Goal: Find contact information: Find contact information

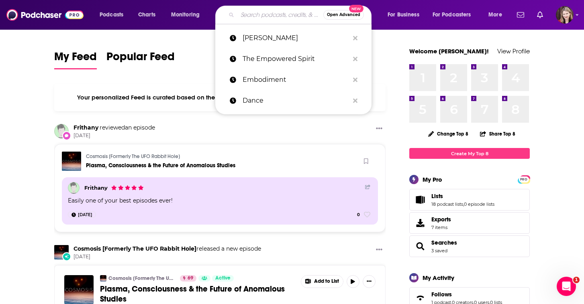
click at [241, 17] on input "Search podcasts, credits, & more..." at bounding box center [280, 14] width 86 height 13
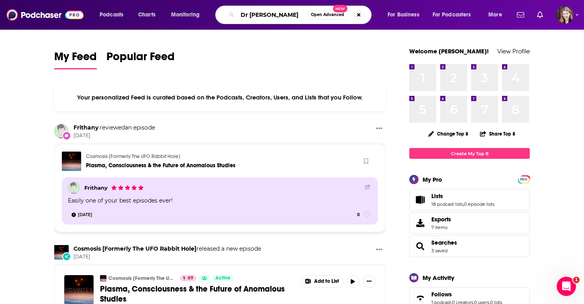
type input "Dr [PERSON_NAME]"
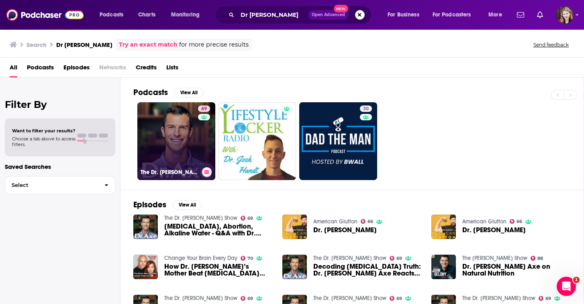
click at [159, 152] on link "69 The Dr. [PERSON_NAME] Show" at bounding box center [176, 141] width 78 height 78
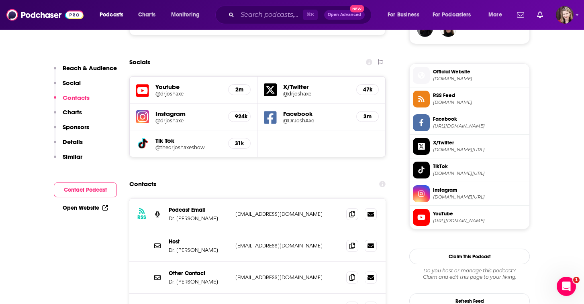
scroll to position [618, 0]
drag, startPoint x: 235, startPoint y: 204, endPoint x: 290, endPoint y: 206, distance: 54.7
click at [290, 242] on p "[EMAIL_ADDRESS][DOMAIN_NAME]" at bounding box center [287, 245] width 104 height 7
copy p "[EMAIL_ADDRESS][DOMAIN_NAME]"
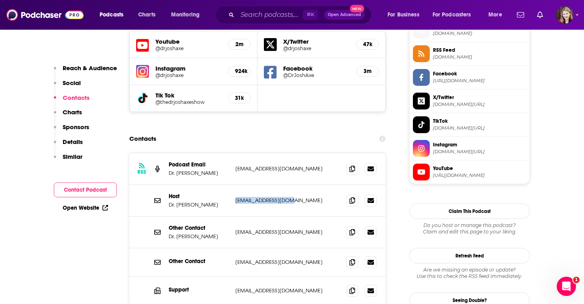
scroll to position [677, 0]
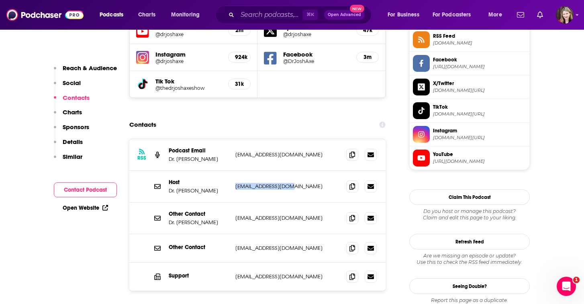
drag, startPoint x: 234, startPoint y: 111, endPoint x: 324, endPoint y: 116, distance: 90.5
click at [324, 139] on div "RSS Podcast Email Dr. [PERSON_NAME] Axe [EMAIL_ADDRESS][DOMAIN_NAME] [PERSON_NA…" at bounding box center [257, 155] width 256 height 32
copy p "[EMAIL_ADDRESS][DOMAIN_NAME]"
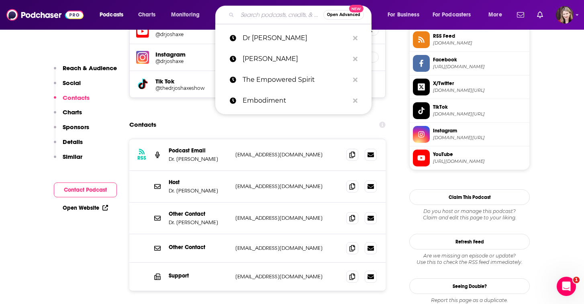
click at [248, 14] on input "Search podcasts, credits, & more..." at bounding box center [280, 14] width 86 height 13
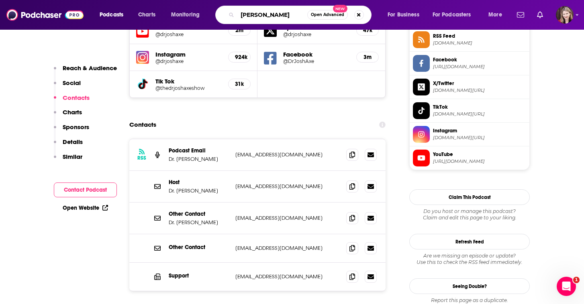
click at [271, 14] on input "[PERSON_NAME]" at bounding box center [272, 14] width 70 height 13
type input "[PERSON_NAME]"
click at [294, 15] on input "[PERSON_NAME]" at bounding box center [272, 14] width 70 height 13
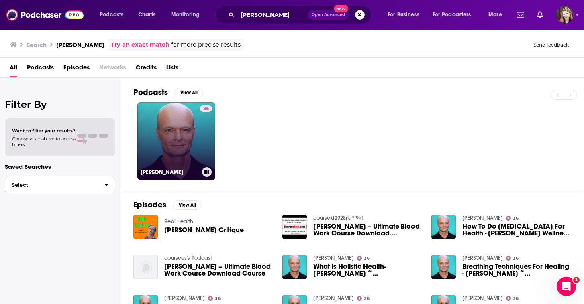
click at [188, 128] on link "36 [PERSON_NAME]" at bounding box center [176, 141] width 78 height 78
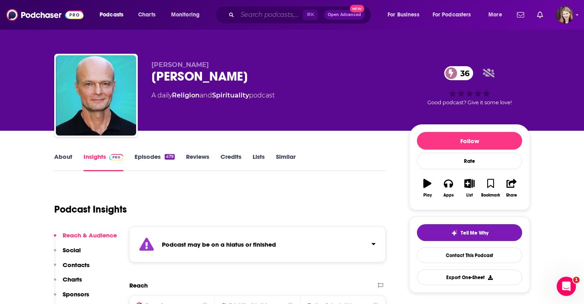
click at [251, 16] on input "Search podcasts, credits, & more..." at bounding box center [269, 14] width 65 height 13
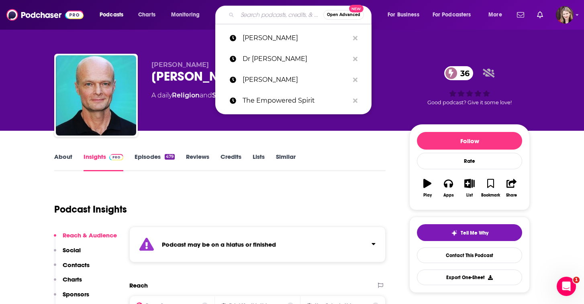
paste input "[PERSON_NAME]"
type input "[PERSON_NAME]"
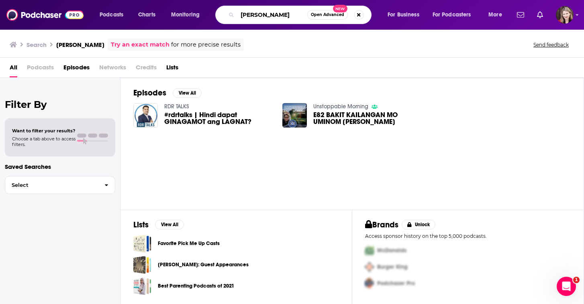
drag, startPoint x: 284, startPoint y: 16, endPoint x: 218, endPoint y: 14, distance: 65.5
click at [218, 14] on div "Doc Atoie Open Advanced New" at bounding box center [293, 15] width 156 height 18
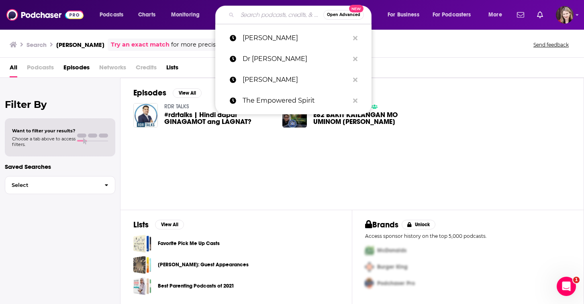
paste input "[PERSON_NAME]"
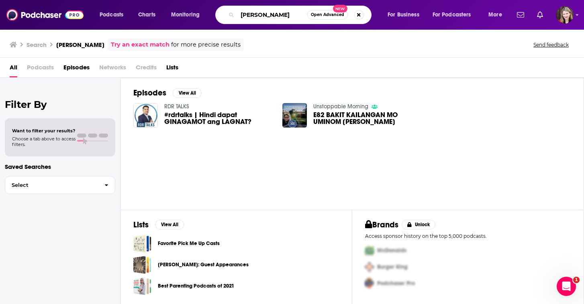
type input "[PERSON_NAME]"
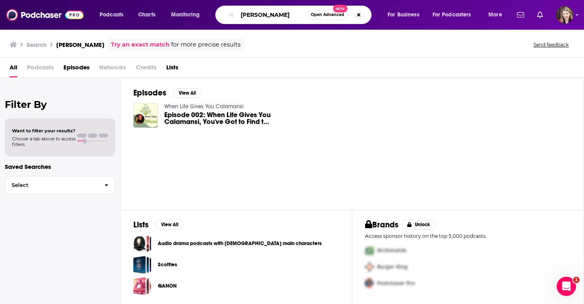
drag, startPoint x: 300, startPoint y: 14, endPoint x: 229, endPoint y: 13, distance: 70.3
click at [229, 13] on div "[PERSON_NAME] Open Advanced New" at bounding box center [293, 15] width 156 height 18
type input "Health Forum"
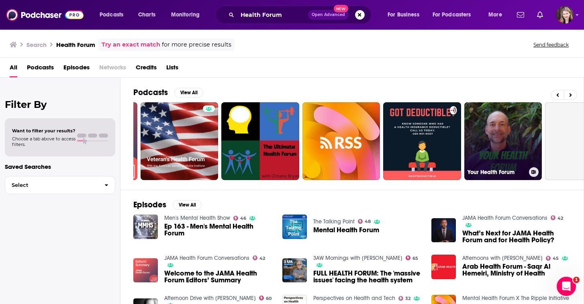
scroll to position [0, 82]
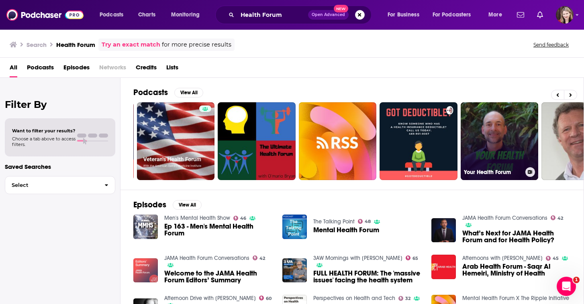
click at [501, 150] on link "Your Health Forum" at bounding box center [500, 141] width 78 height 78
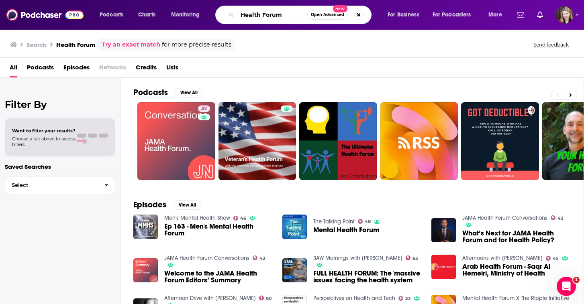
drag, startPoint x: 291, startPoint y: 13, endPoint x: 214, endPoint y: 15, distance: 76.7
click at [214, 15] on div "Podcasts Charts Monitoring Health Forum Open Advanced New For Business For Podc…" at bounding box center [302, 15] width 416 height 18
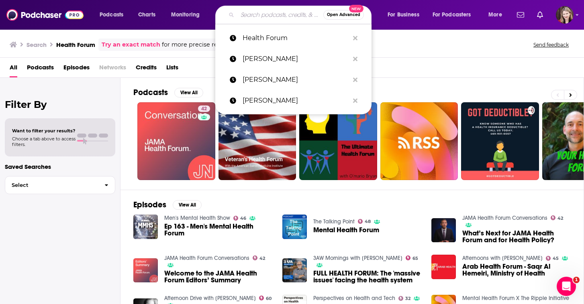
paste input "[PERSON_NAME]"
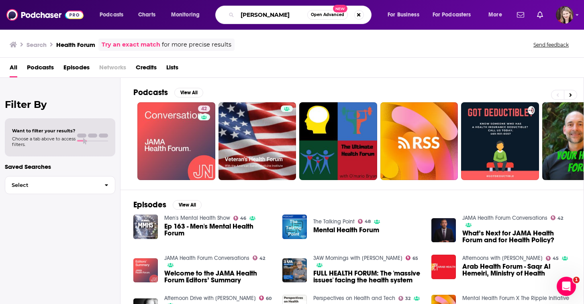
type input "[PERSON_NAME]"
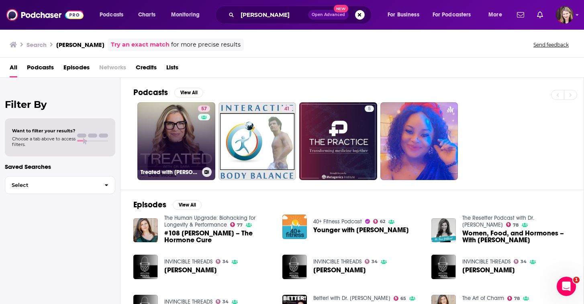
click at [179, 149] on link "57 Treated with [PERSON_NAME]" at bounding box center [176, 141] width 78 height 78
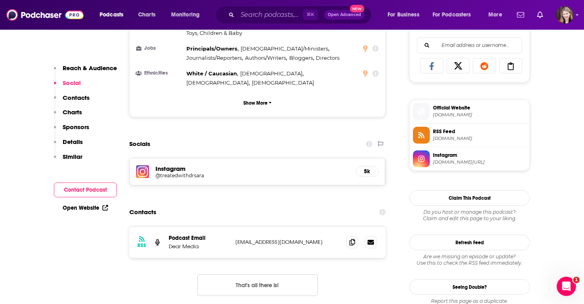
scroll to position [518, 0]
click at [371, 240] on icon at bounding box center [370, 242] width 6 height 5
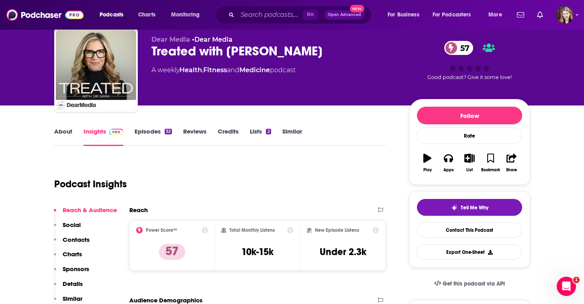
scroll to position [26, 0]
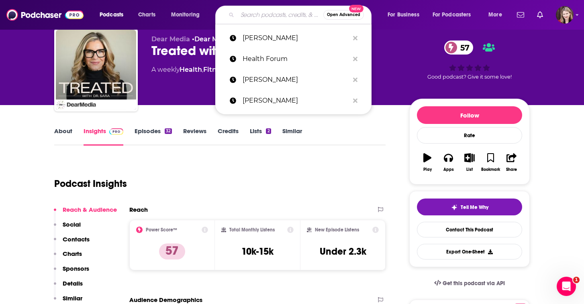
click at [241, 15] on input "Search podcasts, credits, & more..." at bounding box center [280, 14] width 86 height 13
paste input "[PERSON_NAME]"
type input "[PERSON_NAME]"
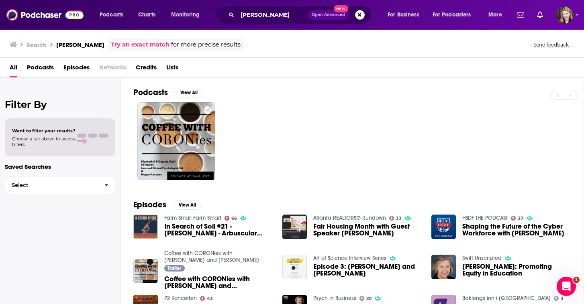
click at [395, 0] on div "Podcasts Charts Monitoring [PERSON_NAME] Open Advanced New For Business For Pod…" at bounding box center [292, 15] width 584 height 30
click at [289, 17] on input "[PERSON_NAME]" at bounding box center [272, 14] width 71 height 13
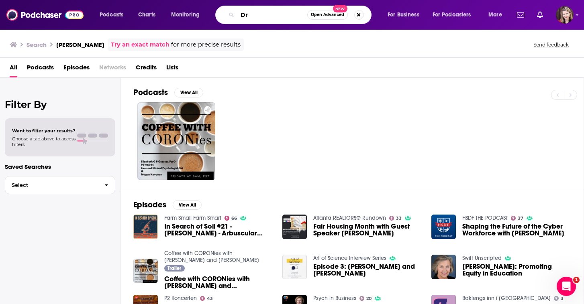
type input "D"
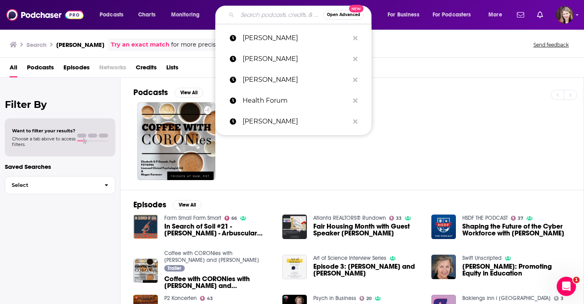
paste input "The Ultimate Health Podcast"
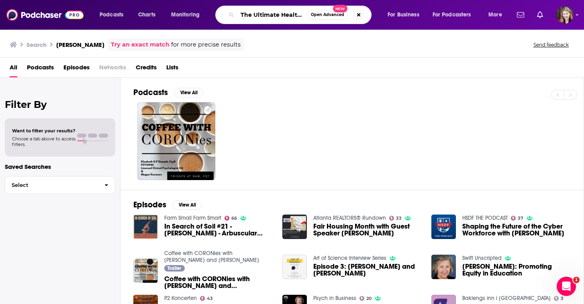
click at [241, 14] on input "The Ultimate Health Podcast" at bounding box center [272, 14] width 70 height 13
type input "The Ultimate Health Podcast"
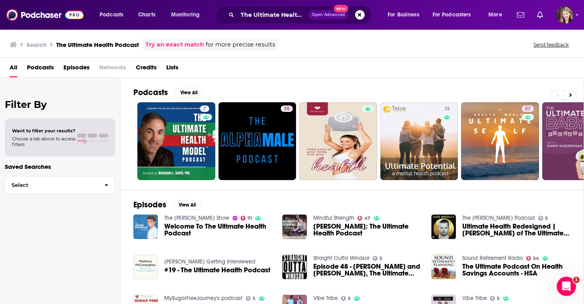
click at [146, 229] on img "Welcome To The Ultimate Health Podcast" at bounding box center [145, 227] width 24 height 24
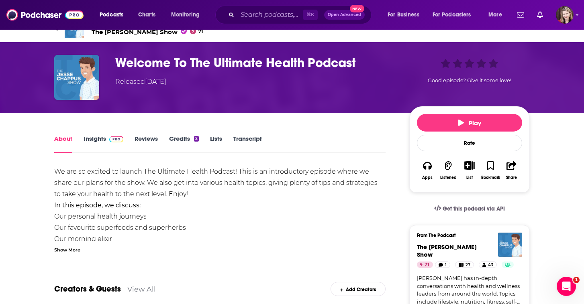
scroll to position [24, 0]
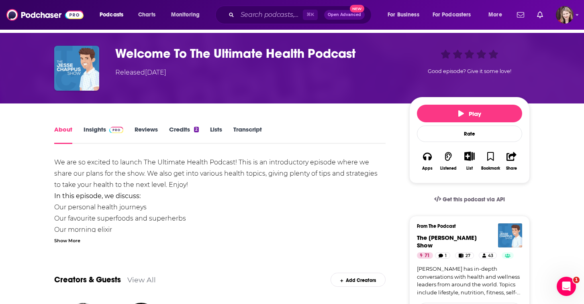
click at [97, 130] on link "Insights" at bounding box center [104, 135] width 40 height 18
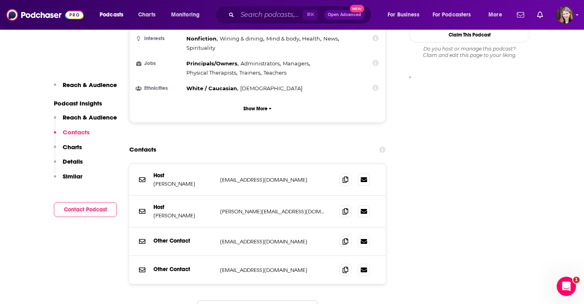
scroll to position [679, 0]
click at [365, 208] on icon at bounding box center [364, 210] width 6 height 5
drag, startPoint x: 219, startPoint y: 137, endPoint x: 304, endPoint y: 139, distance: 84.3
click at [304, 164] on div "Host [PERSON_NAME] [EMAIL_ADDRESS][DOMAIN_NAME] [EMAIL_ADDRESS][DOMAIN_NAME]" at bounding box center [257, 180] width 256 height 32
copy p "[EMAIL_ADDRESS][DOMAIN_NAME]"
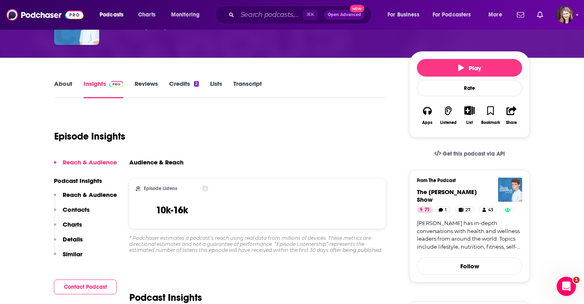
scroll to position [38, 0]
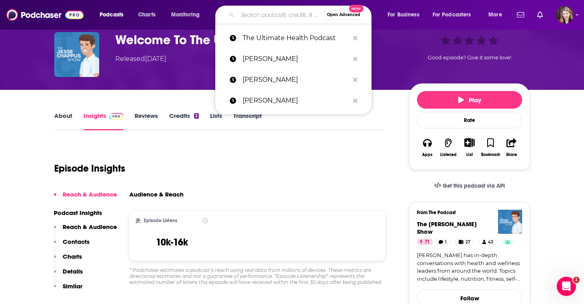
click at [243, 14] on input "Search podcasts, credits, & more..." at bounding box center [280, 14] width 86 height 13
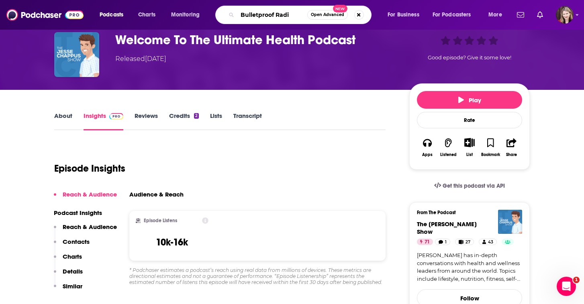
type input "Bulletproof Radio"
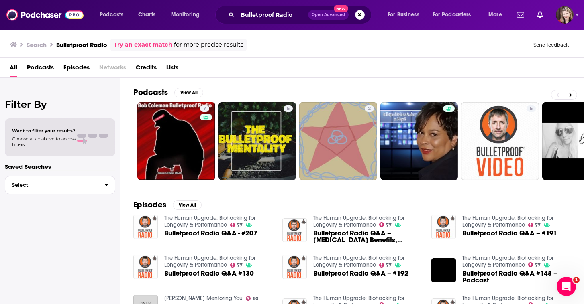
click at [146, 228] on img "Bulletproof Radio Q&A - #207" at bounding box center [145, 227] width 24 height 24
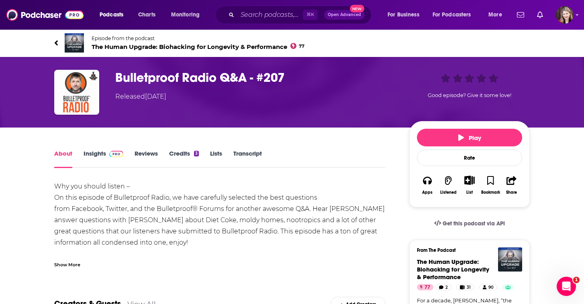
click at [100, 153] on link "Insights" at bounding box center [104, 159] width 40 height 18
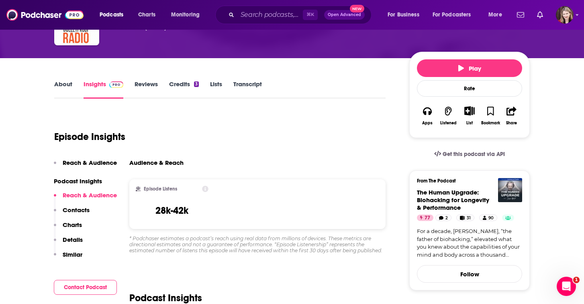
scroll to position [70, 0]
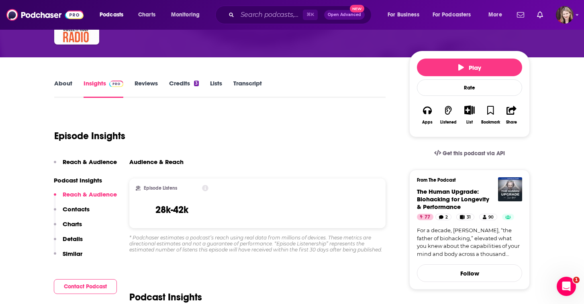
click at [65, 81] on link "About" at bounding box center [63, 89] width 18 height 18
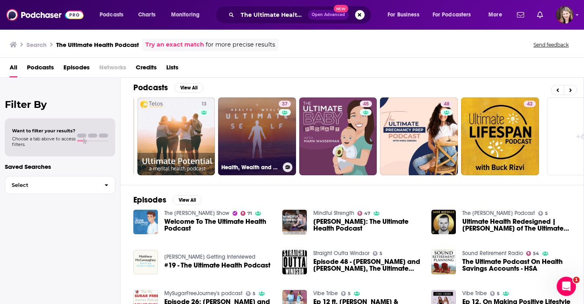
scroll to position [5, 0]
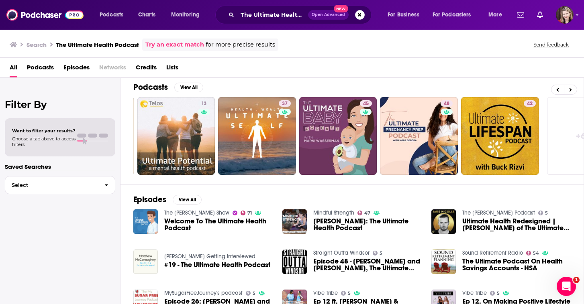
click at [149, 220] on img "Welcome To The Ultimate Health Podcast" at bounding box center [145, 222] width 24 height 24
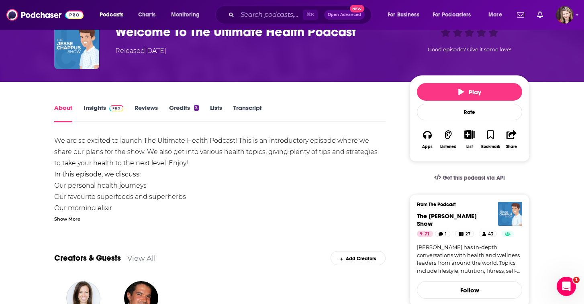
scroll to position [42, 0]
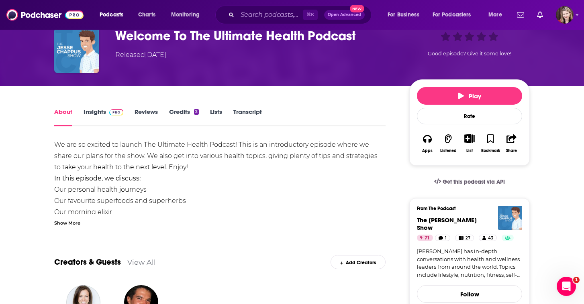
click at [93, 112] on link "Insights" at bounding box center [104, 117] width 40 height 18
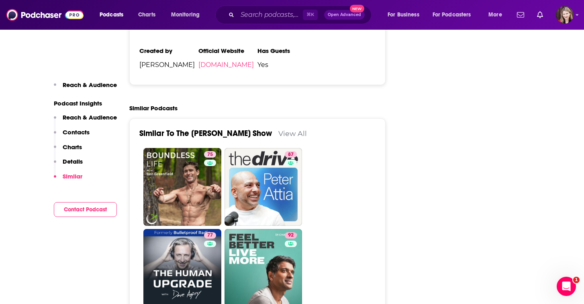
scroll to position [1328, 0]
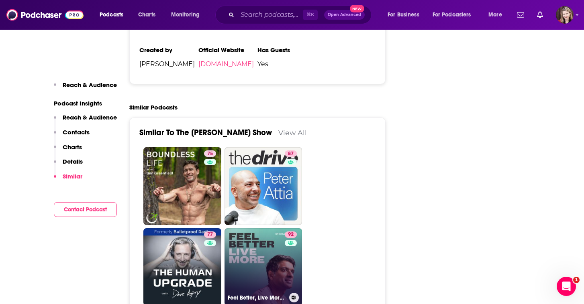
click at [250, 228] on link "92 Feel Better, Live More with [PERSON_NAME]" at bounding box center [263, 267] width 78 height 78
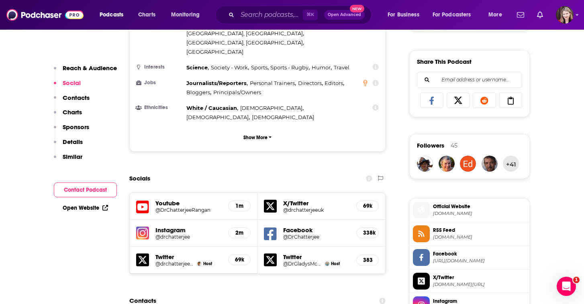
scroll to position [559, 0]
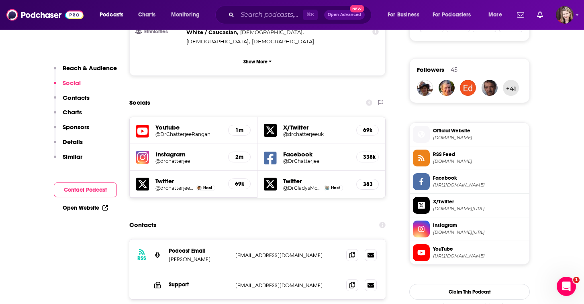
drag, startPoint x: 167, startPoint y: 218, endPoint x: 224, endPoint y: 218, distance: 57.4
click at [224, 240] on div "RSS Podcast Email [PERSON_NAME] [EMAIL_ADDRESS][DOMAIN_NAME] [EMAIL_ADDRESS][DO…" at bounding box center [257, 256] width 256 height 32
copy p "[PERSON_NAME]"
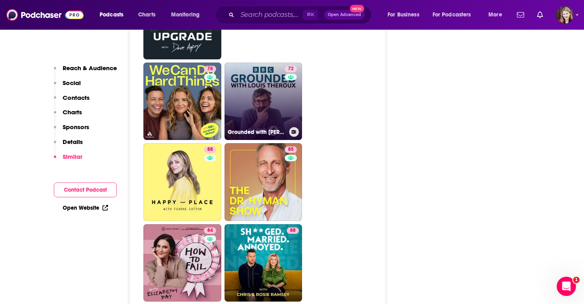
scroll to position [2347, 0]
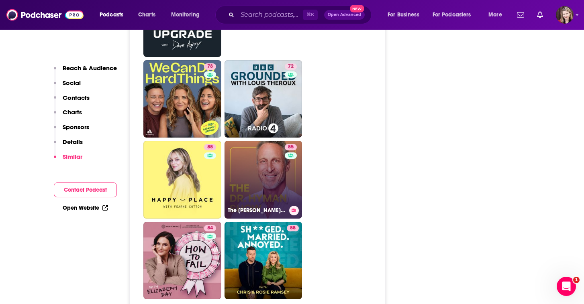
click at [255, 148] on link "85 The [PERSON_NAME] Show" at bounding box center [263, 180] width 78 height 78
type input "[URL][DOMAIN_NAME][PERSON_NAME]"
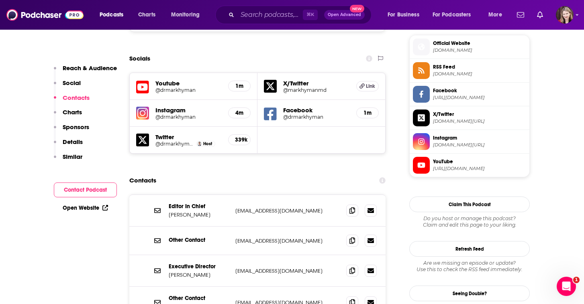
scroll to position [648, 0]
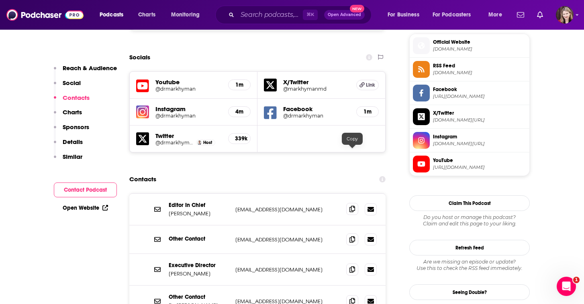
click at [350, 206] on icon at bounding box center [352, 209] width 6 height 6
click at [370, 299] on icon at bounding box center [370, 301] width 6 height 5
click at [351, 298] on icon at bounding box center [352, 301] width 6 height 6
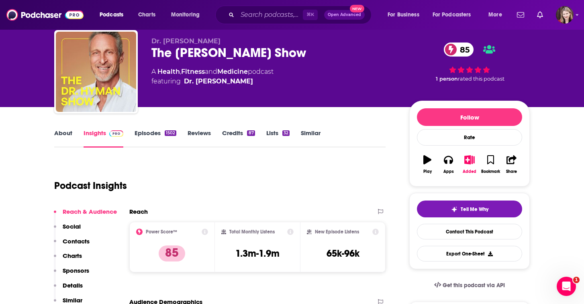
scroll to position [6, 0]
